Goal: Complete application form

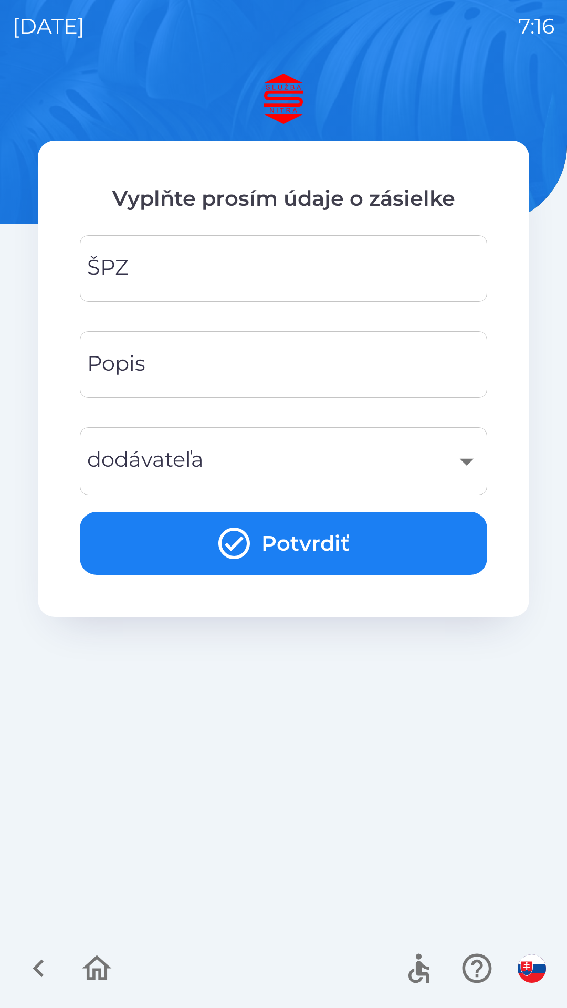
click at [213, 259] on input "ŠPZ" at bounding box center [283, 268] width 382 height 41
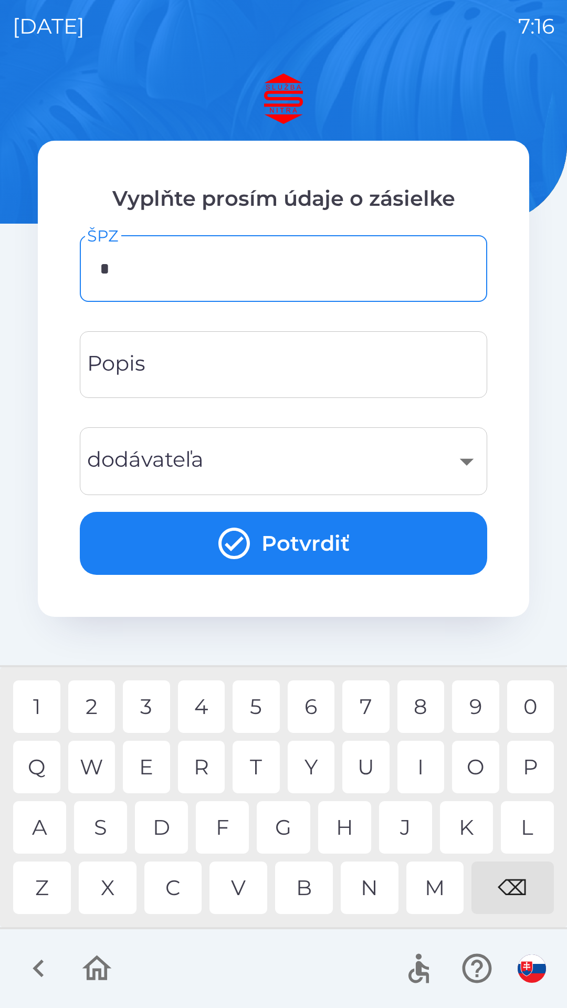
click at [310, 701] on div "6" at bounding box center [311, 706] width 47 height 52
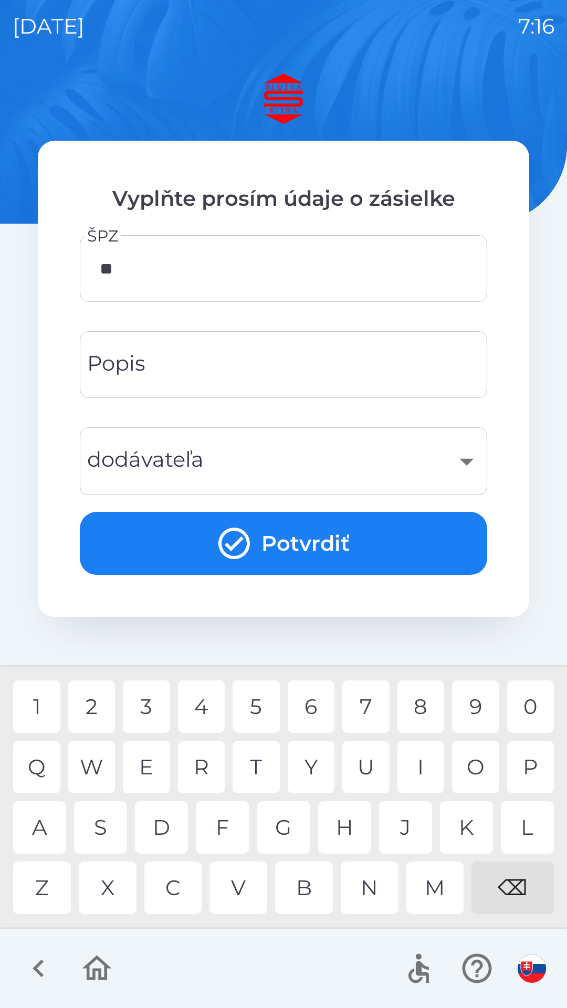
click at [349, 823] on div "H" at bounding box center [344, 827] width 53 height 52
click at [211, 695] on div "4" at bounding box center [201, 706] width 47 height 52
type input "*******"
click at [365, 705] on div "7" at bounding box center [365, 706] width 47 height 52
click at [143, 371] on div "Popis Popis" at bounding box center [283, 364] width 407 height 67
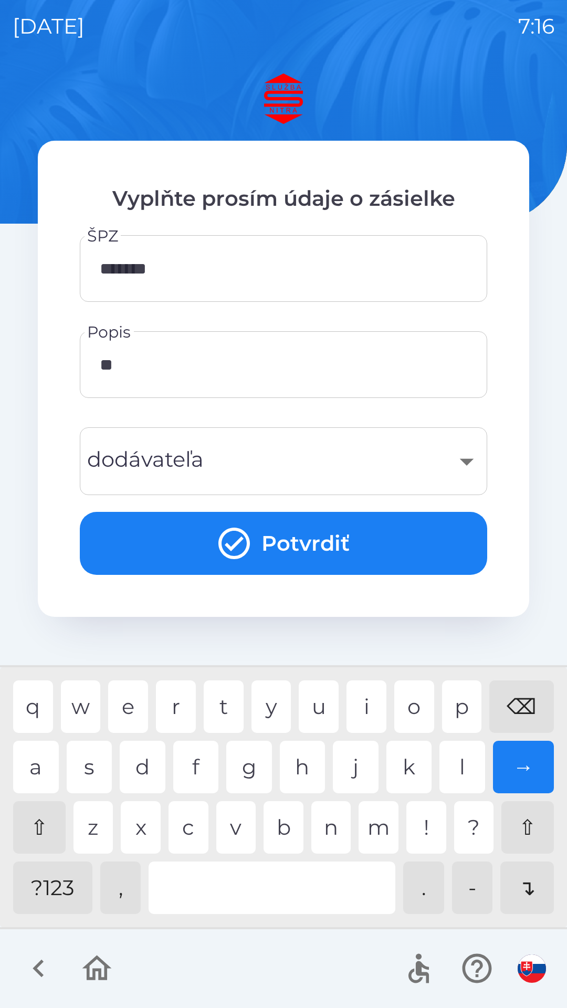
click at [294, 814] on div "b" at bounding box center [283, 827] width 40 height 52
click at [250, 887] on div at bounding box center [272, 887] width 247 height 52
click at [223, 896] on div at bounding box center [272, 887] width 247 height 52
click at [411, 772] on div "k" at bounding box center [409, 767] width 46 height 52
click at [187, 714] on div "r" at bounding box center [176, 706] width 40 height 52
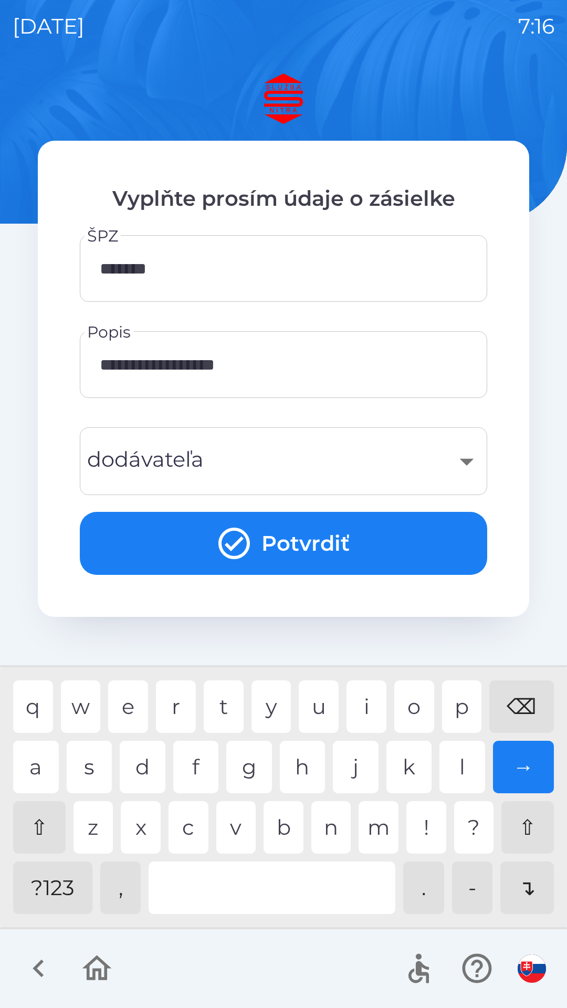
click at [233, 705] on div "t" at bounding box center [224, 706] width 40 height 52
click at [246, 902] on div at bounding box center [272, 887] width 247 height 52
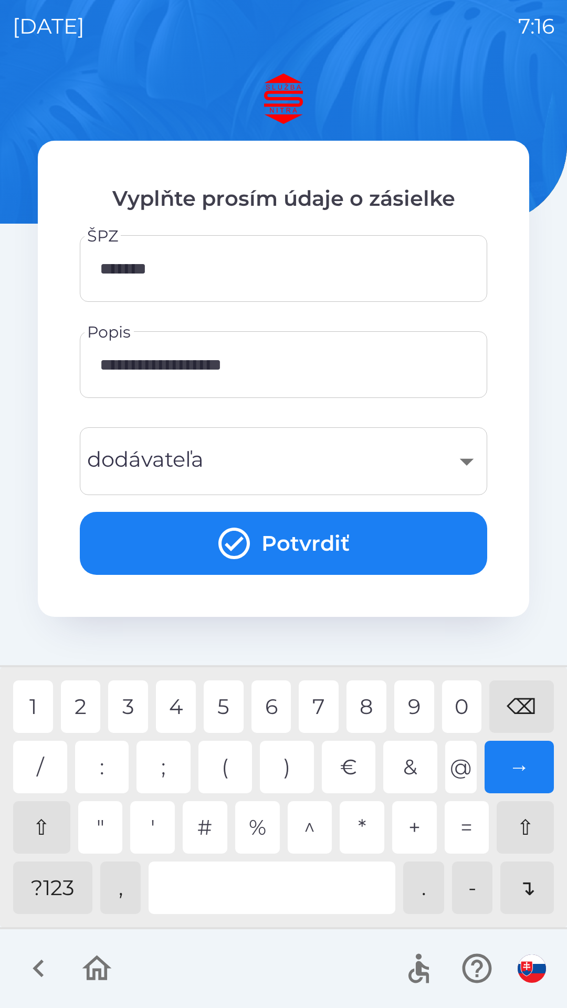
click at [60, 884] on div "?123" at bounding box center [52, 887] width 79 height 52
click at [94, 706] on div "2" at bounding box center [81, 706] width 40 height 52
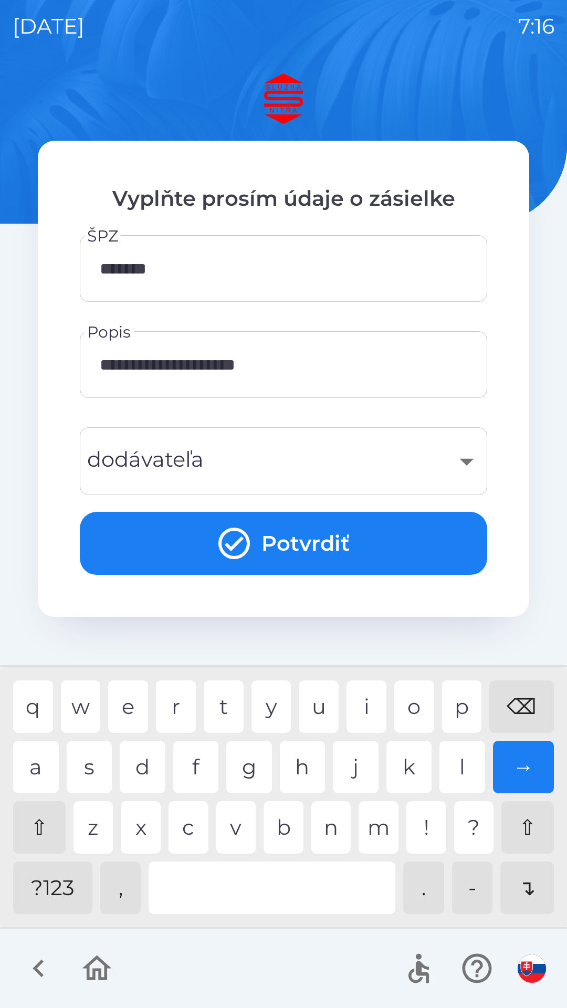
click at [52, 884] on div "?123" at bounding box center [52, 887] width 79 height 52
click at [412, 774] on div "k" at bounding box center [409, 767] width 46 height 52
type input "**********"
click at [265, 765] on div "g" at bounding box center [249, 767] width 46 height 52
click at [185, 465] on div "​" at bounding box center [283, 461] width 382 height 43
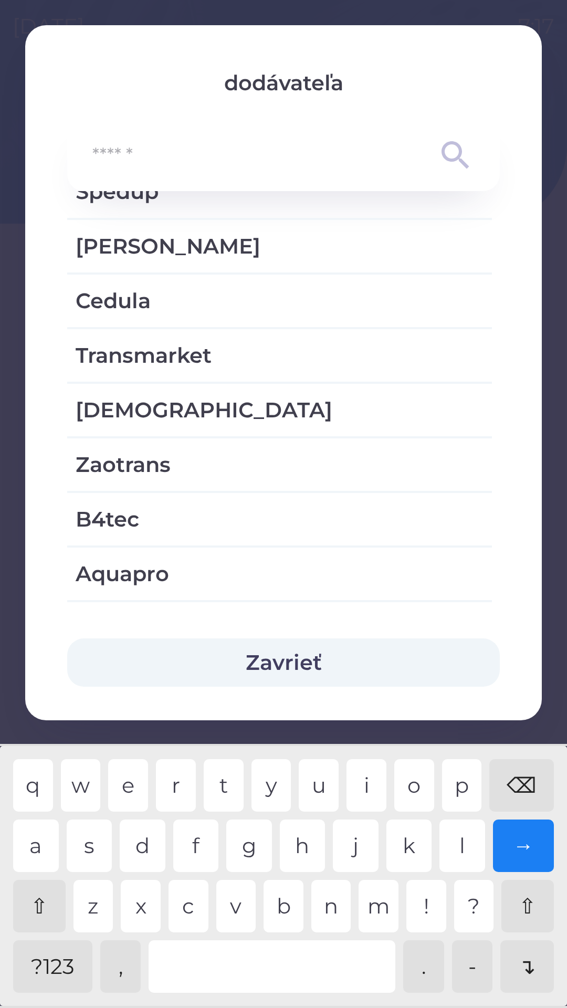
scroll to position [1584, 0]
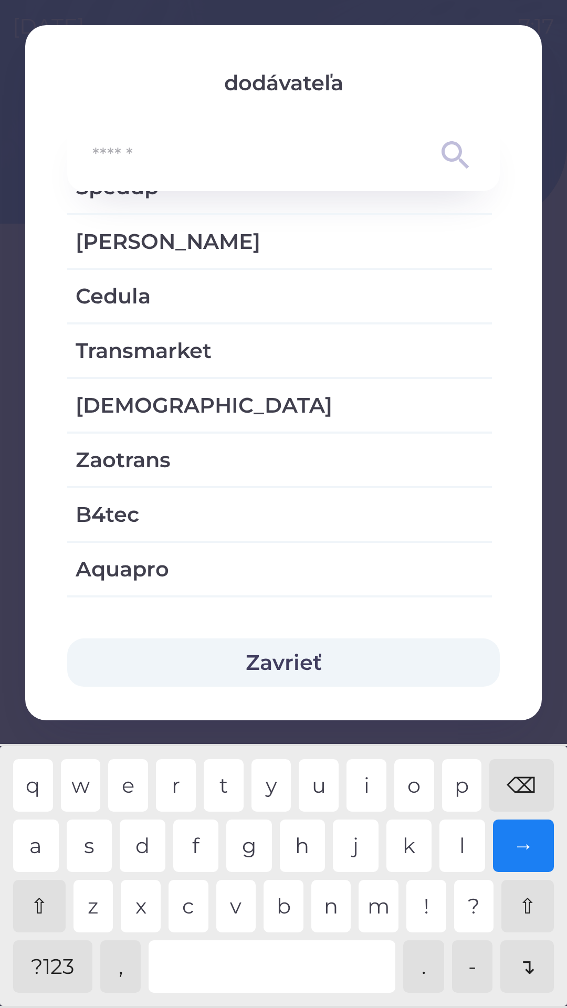
click at [198, 664] on button "Zavrieť" at bounding box center [283, 662] width 433 height 48
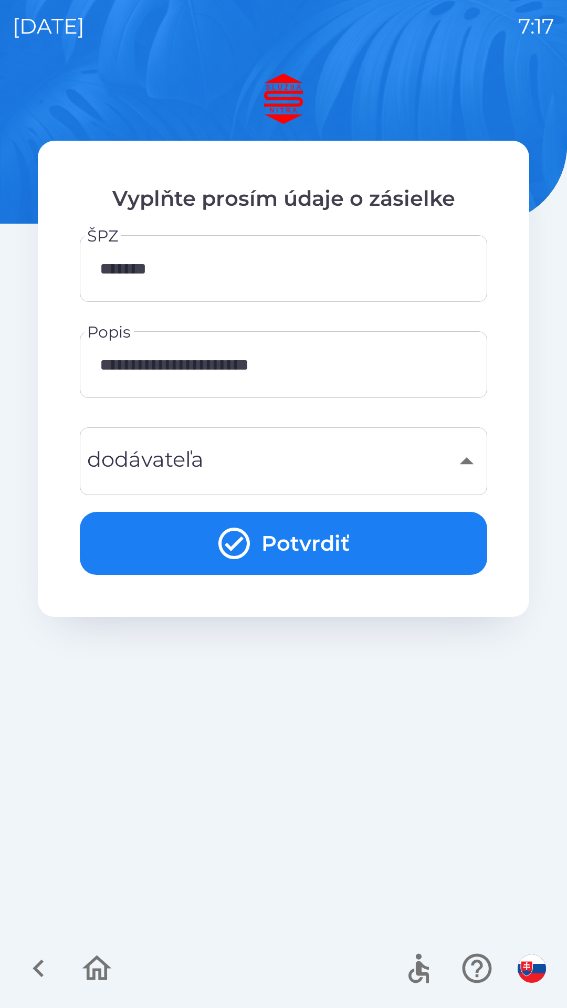
click at [241, 549] on icon "submit" at bounding box center [234, 543] width 38 height 38
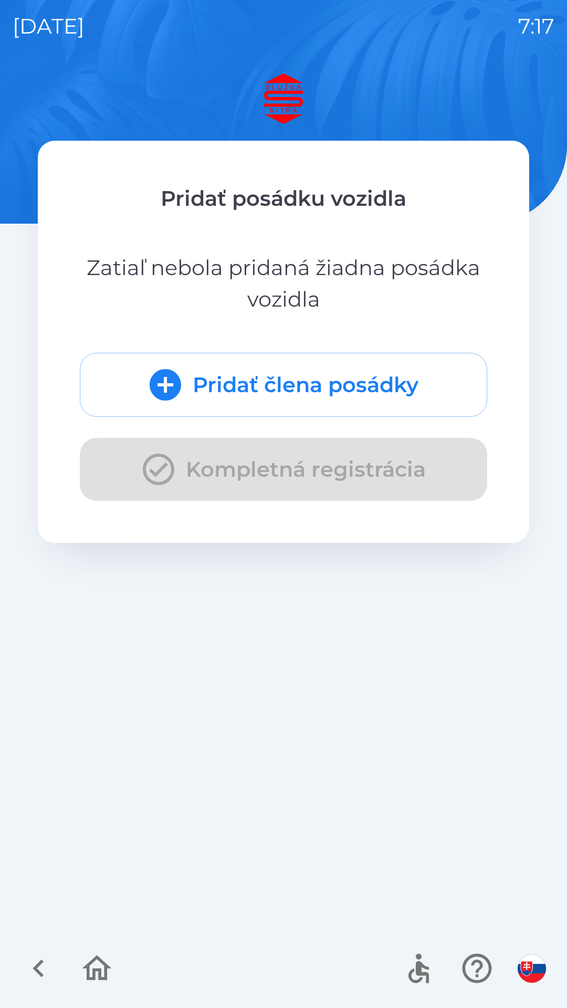
click at [166, 373] on icon "submit" at bounding box center [165, 384] width 31 height 31
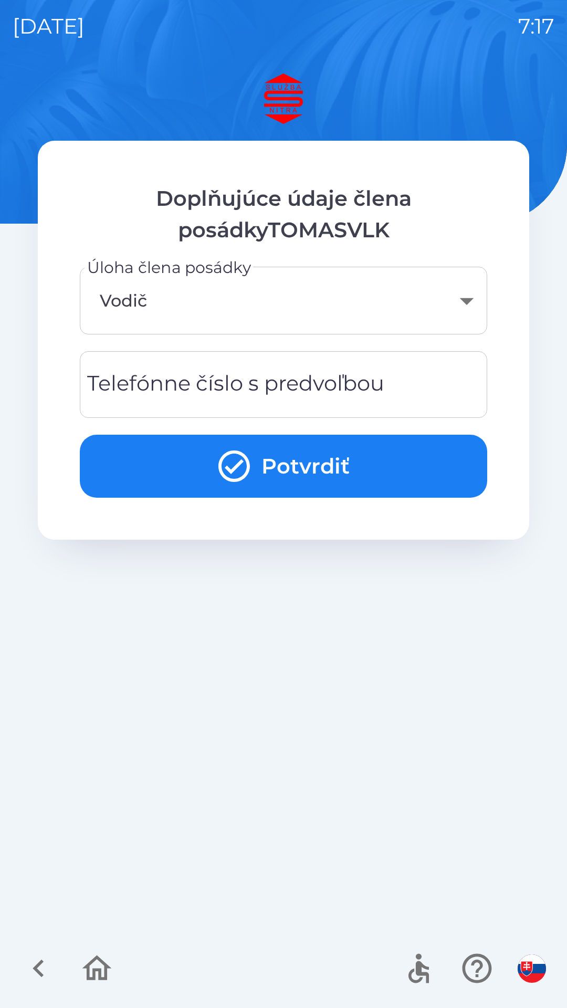
click at [147, 381] on div "Telefónne číslo s predvoľbou Telefónne číslo s predvoľbou" at bounding box center [283, 384] width 407 height 67
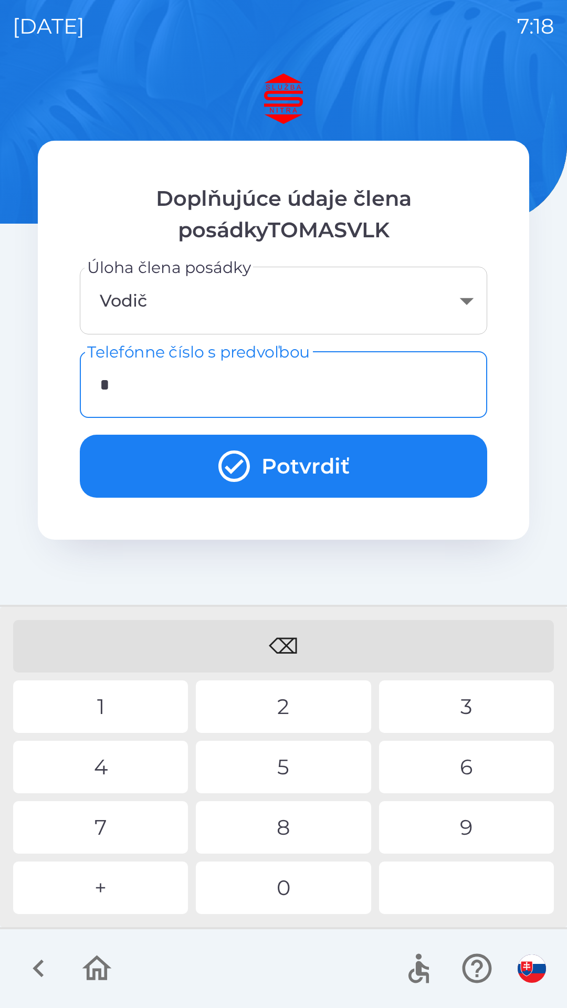
click at [94, 902] on div "+" at bounding box center [100, 887] width 175 height 52
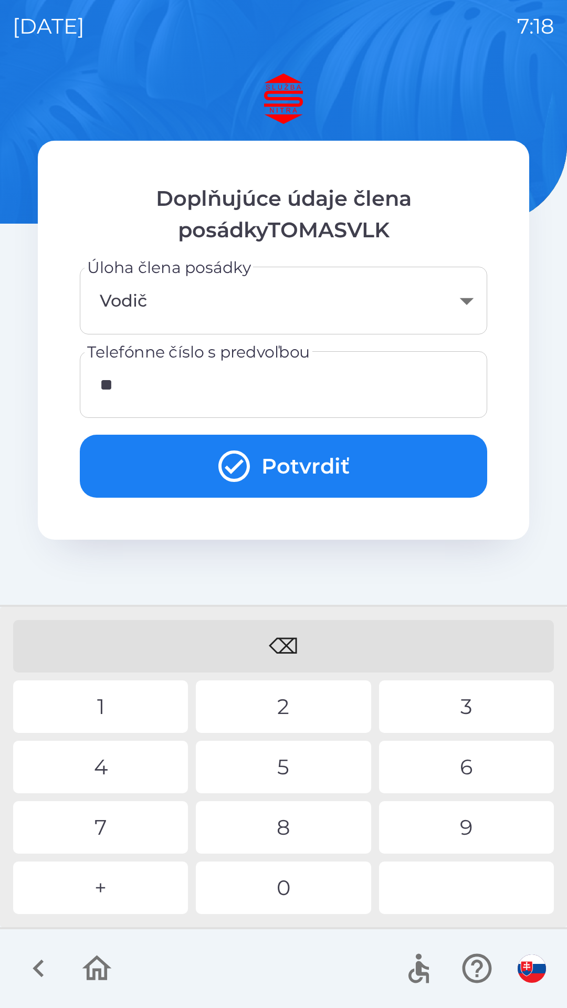
click at [94, 761] on div "4" at bounding box center [100, 767] width 175 height 52
click at [85, 825] on div "7" at bounding box center [100, 827] width 175 height 52
click at [270, 884] on div "0" at bounding box center [283, 887] width 175 height 52
click at [92, 829] on div "7" at bounding box center [100, 827] width 175 height 52
type input "**********"
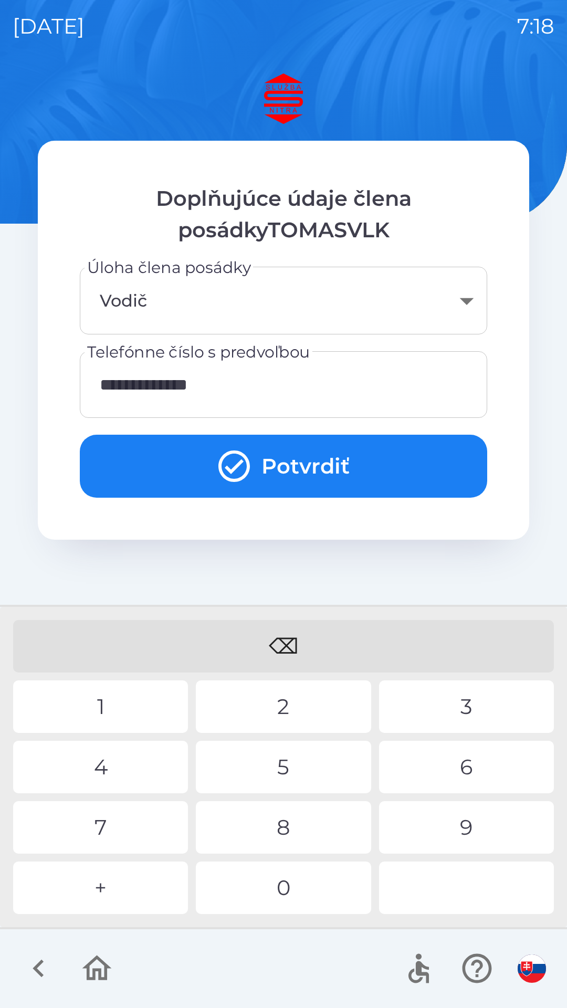
click at [205, 468] on button "Potvrdiť" at bounding box center [283, 466] width 407 height 63
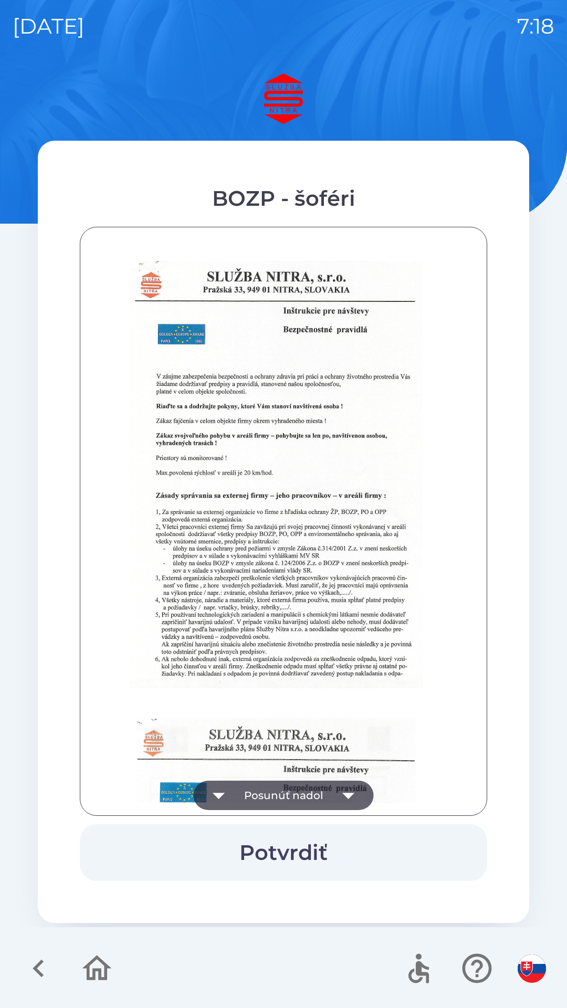
click at [243, 789] on button "Posunúť nadol" at bounding box center [284, 795] width 180 height 29
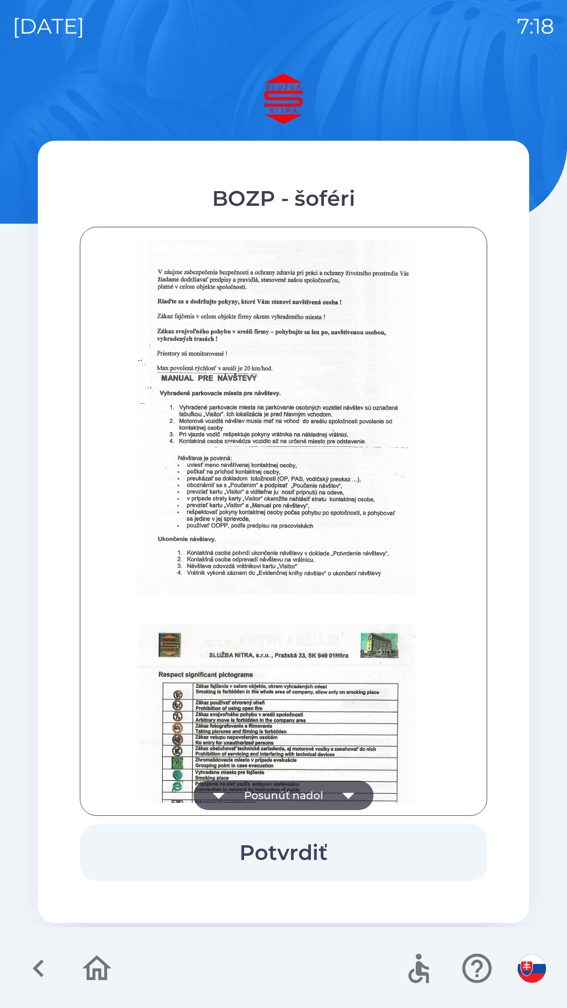
click at [249, 787] on button "Posunúť nadol" at bounding box center [284, 795] width 180 height 29
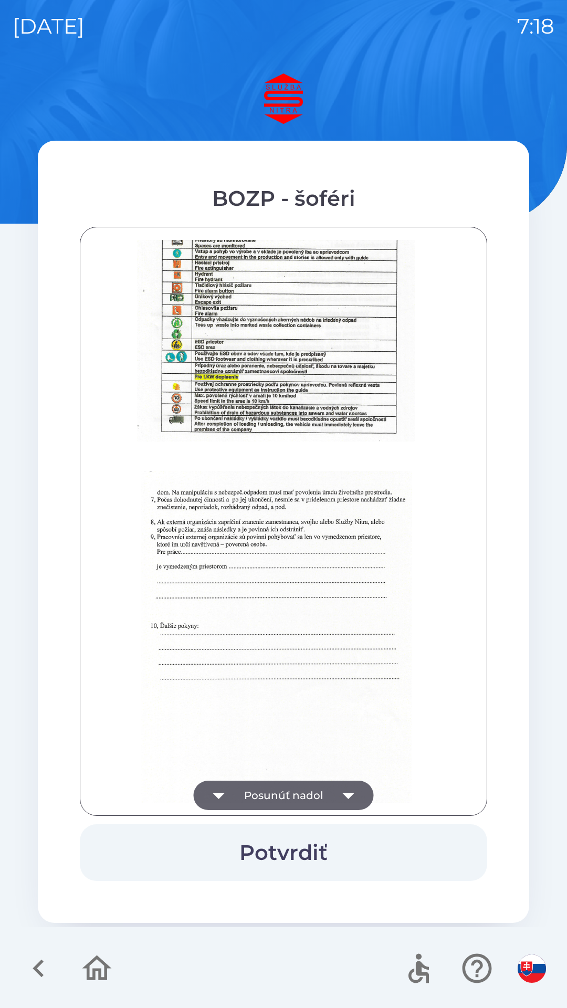
click at [258, 787] on button "Posunúť nadol" at bounding box center [284, 795] width 180 height 29
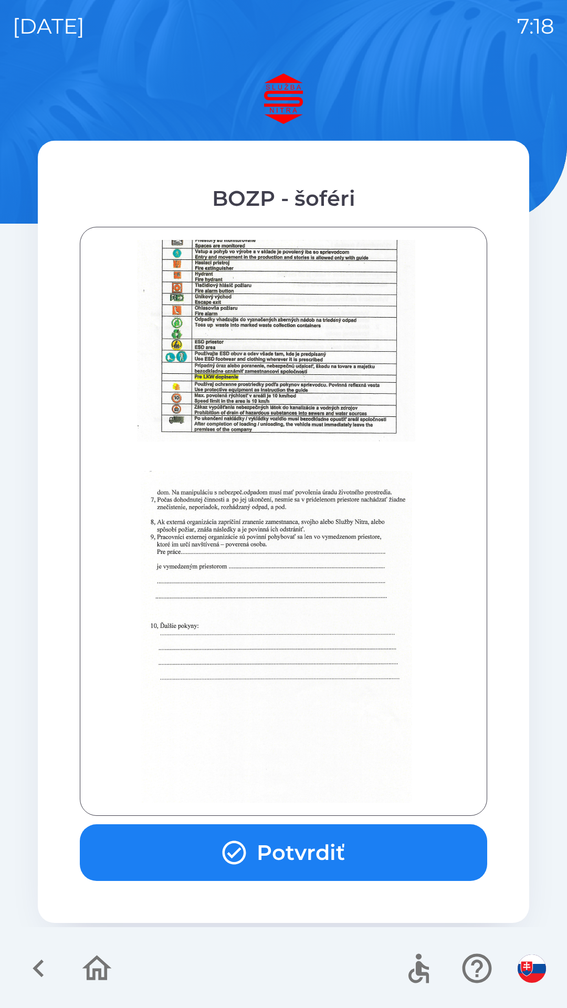
scroll to position [1176, 0]
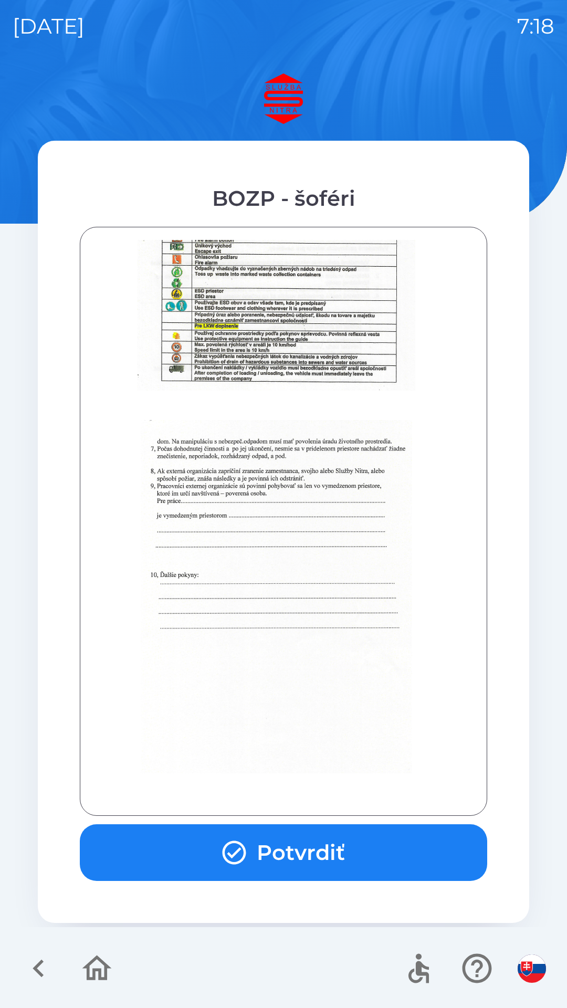
click at [259, 849] on button "Potvrdiť" at bounding box center [283, 852] width 407 height 57
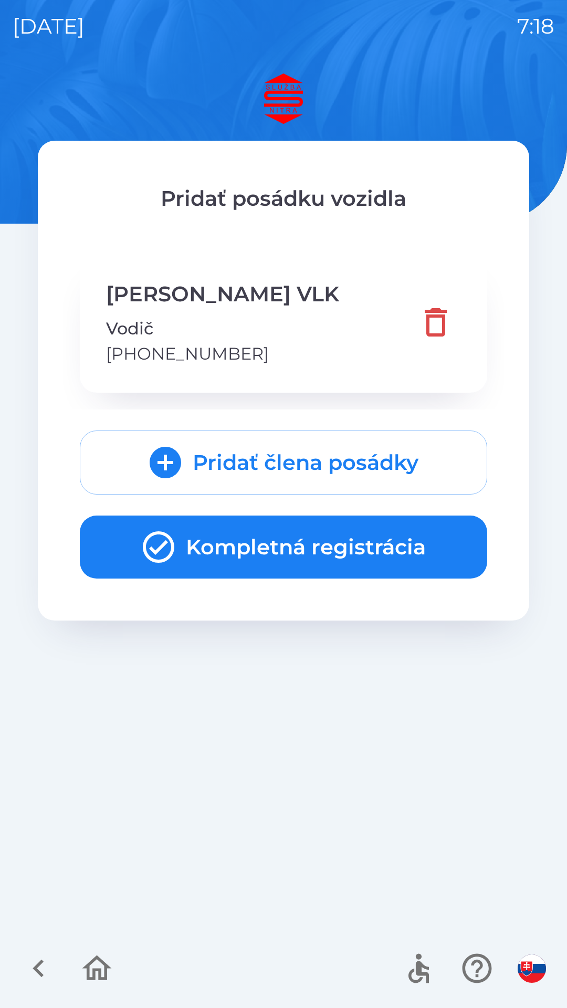
click at [185, 546] on button "Kompletná registrácia" at bounding box center [283, 546] width 407 height 63
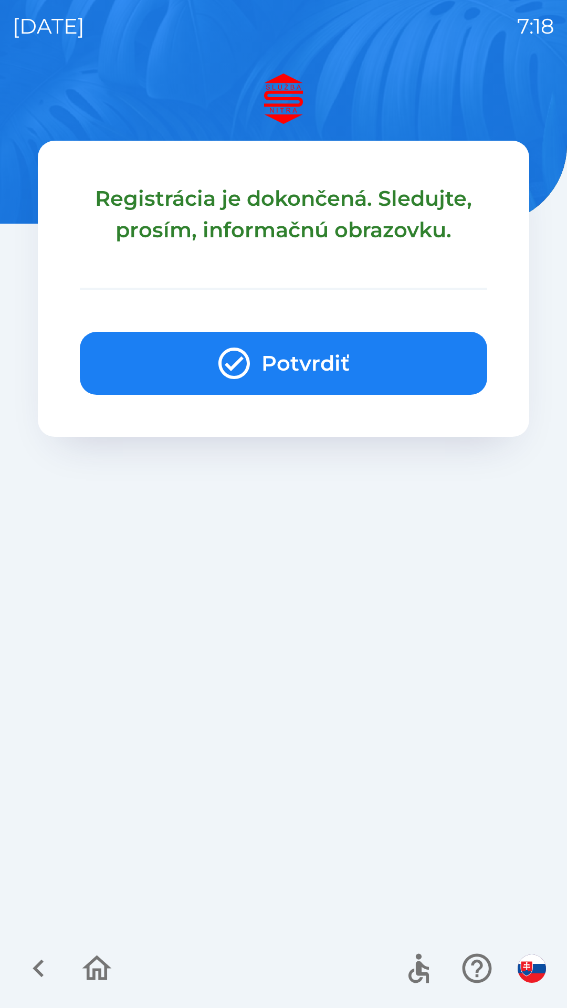
click at [191, 360] on button "Potvrdiť" at bounding box center [283, 363] width 407 height 63
